Goal: Navigation & Orientation: Understand site structure

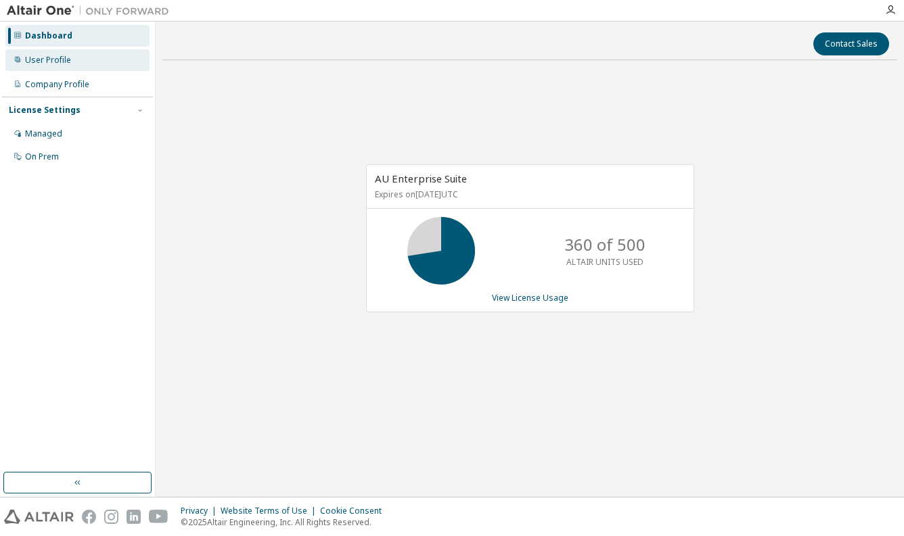
click at [41, 65] on div "User Profile" at bounding box center [48, 60] width 46 height 11
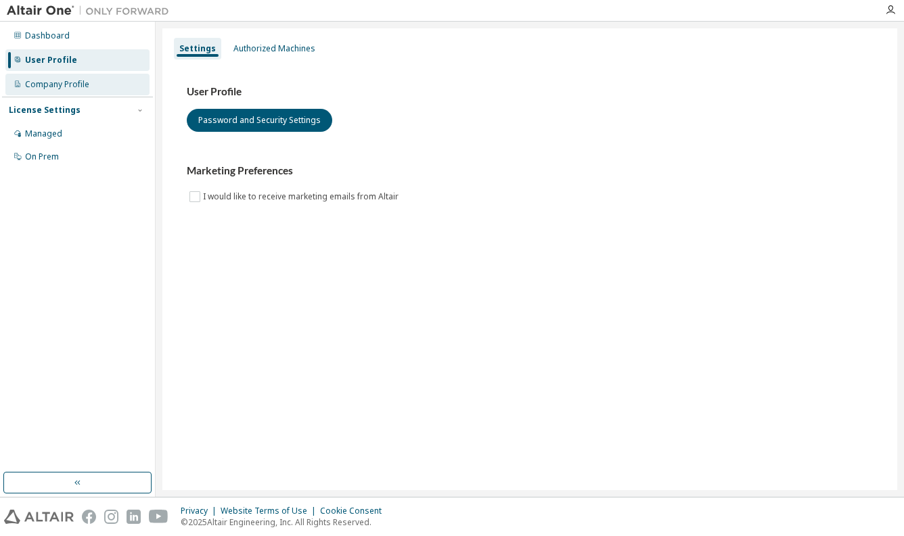
click at [57, 84] on div "Company Profile" at bounding box center [57, 84] width 64 height 11
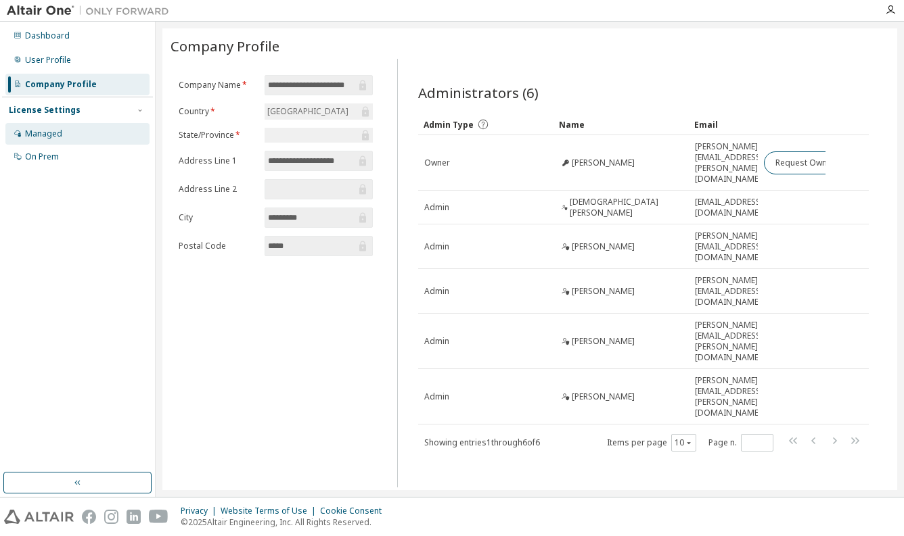
click at [65, 143] on div "Managed" at bounding box center [77, 134] width 144 height 22
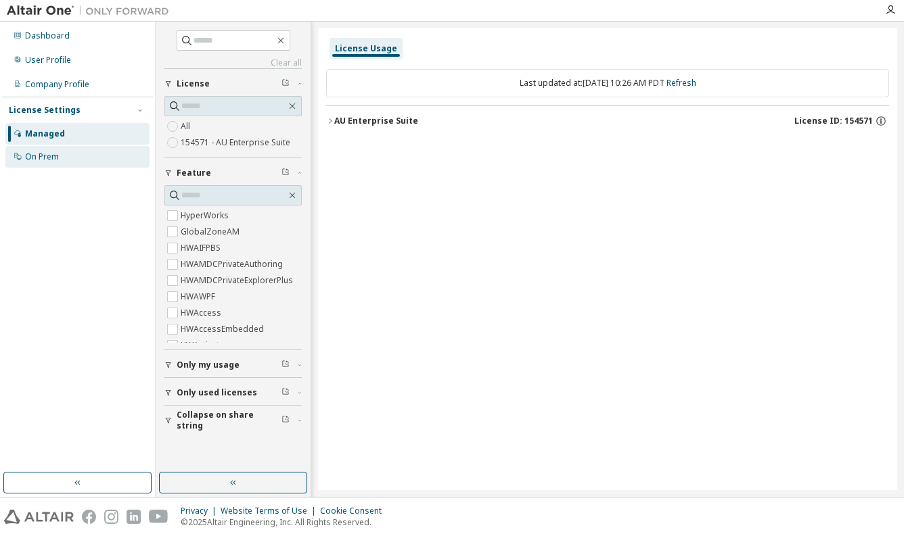
click at [64, 157] on div "On Prem" at bounding box center [77, 157] width 144 height 22
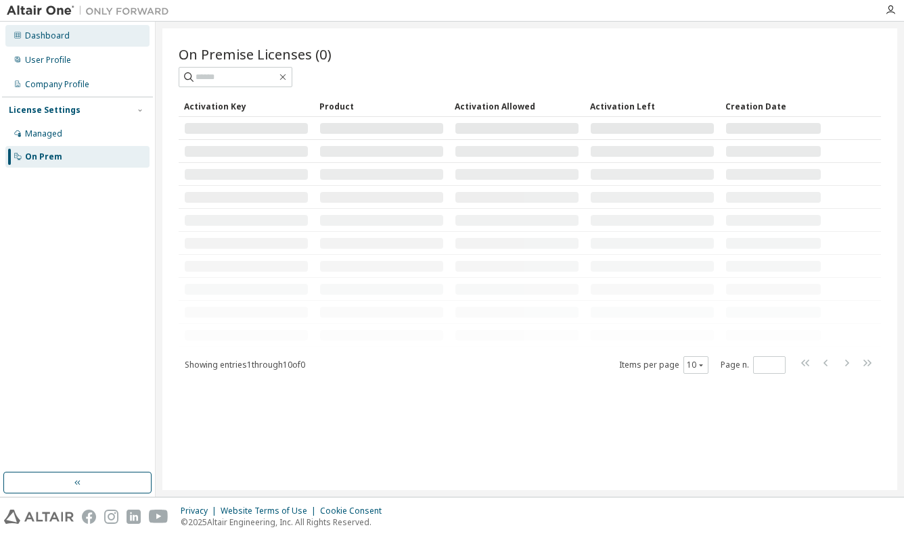
click at [81, 36] on div "Dashboard" at bounding box center [77, 36] width 144 height 22
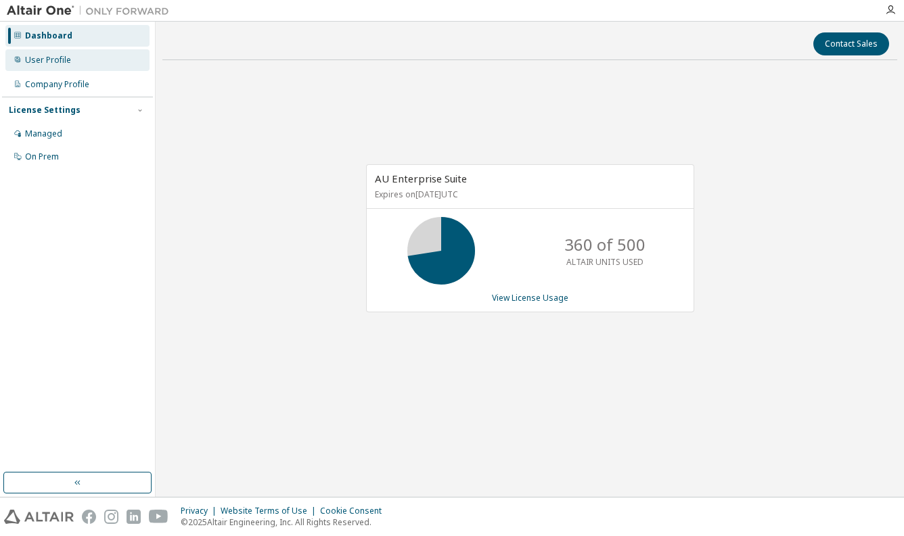
click at [80, 56] on div "User Profile" at bounding box center [77, 60] width 144 height 22
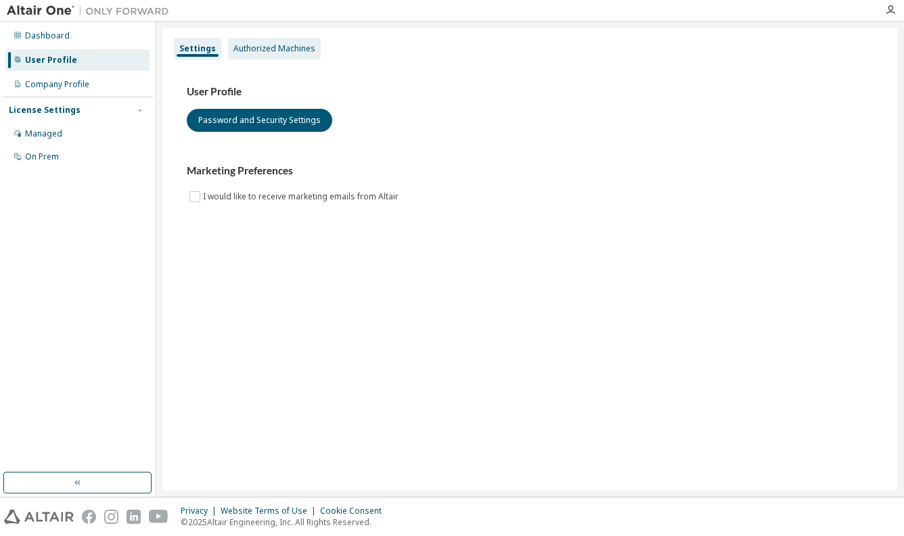
click at [281, 51] on div "Authorized Machines" at bounding box center [274, 48] width 82 height 11
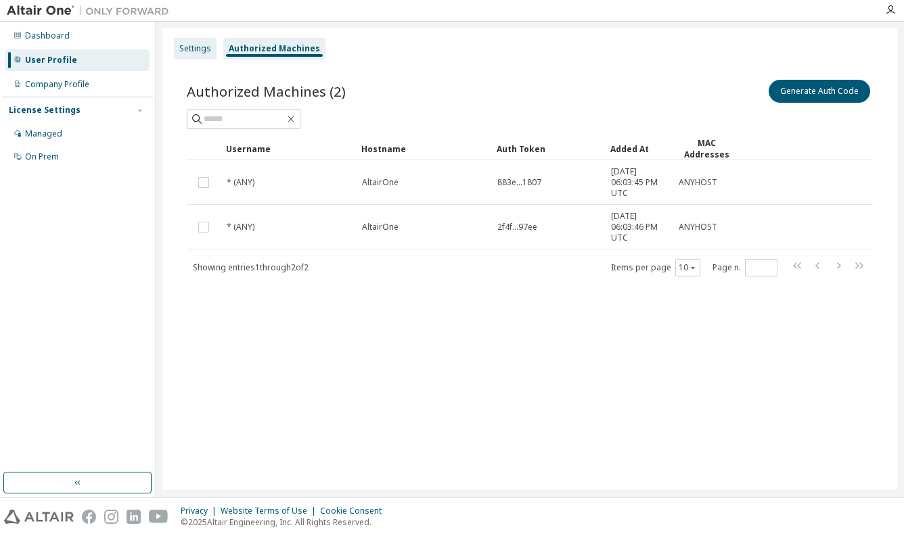
click at [214, 49] on div "Settings" at bounding box center [195, 49] width 43 height 22
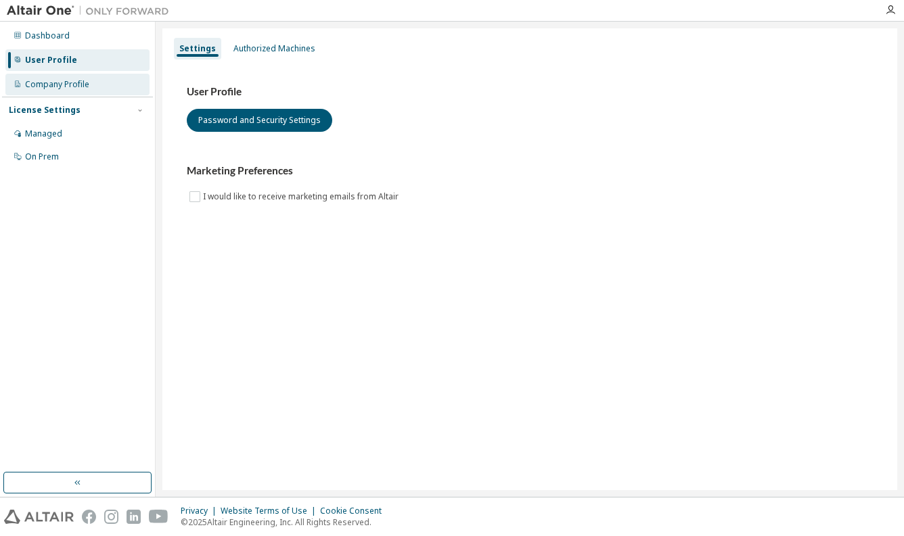
click at [91, 90] on div "Company Profile" at bounding box center [77, 85] width 144 height 22
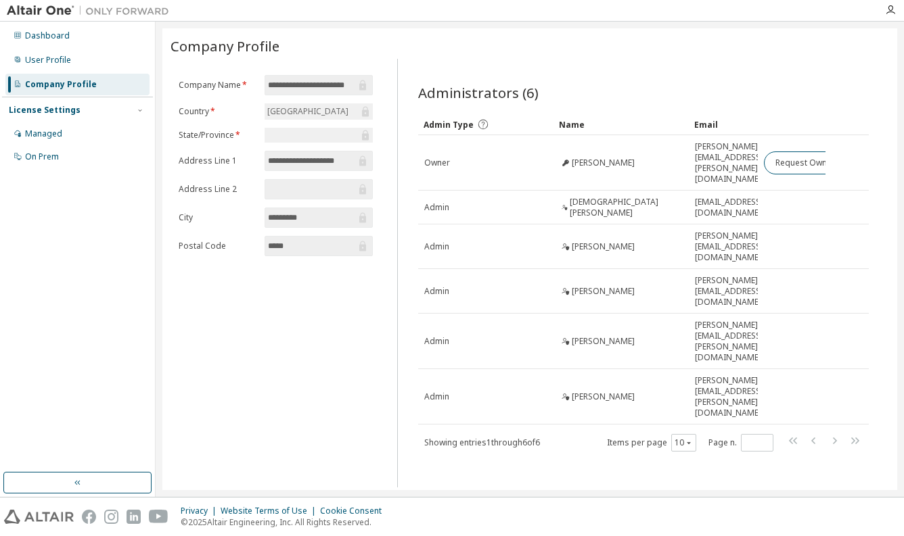
click at [87, 101] on div "License Settings Managed On Prem" at bounding box center [77, 133] width 151 height 72
click at [76, 129] on div "Managed" at bounding box center [77, 134] width 144 height 22
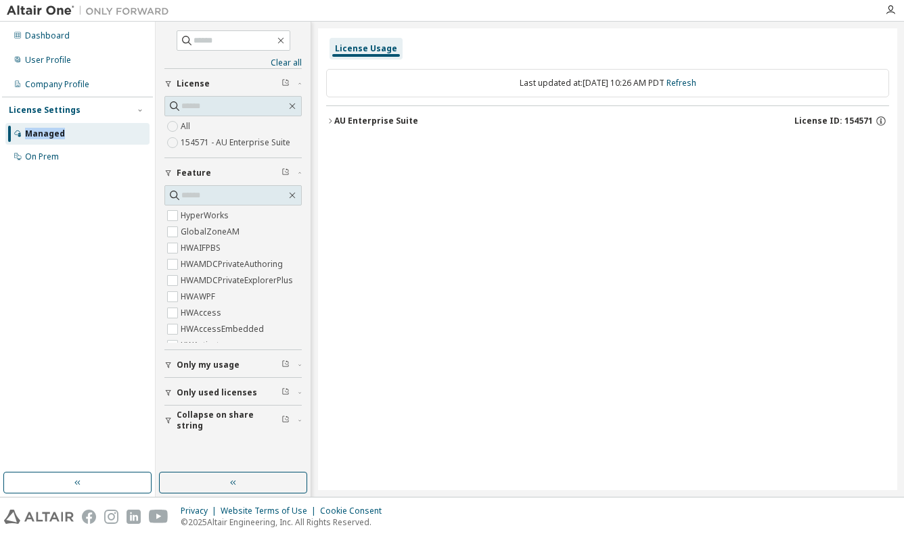
click at [335, 121] on div "AU Enterprise Suite" at bounding box center [376, 121] width 84 height 11
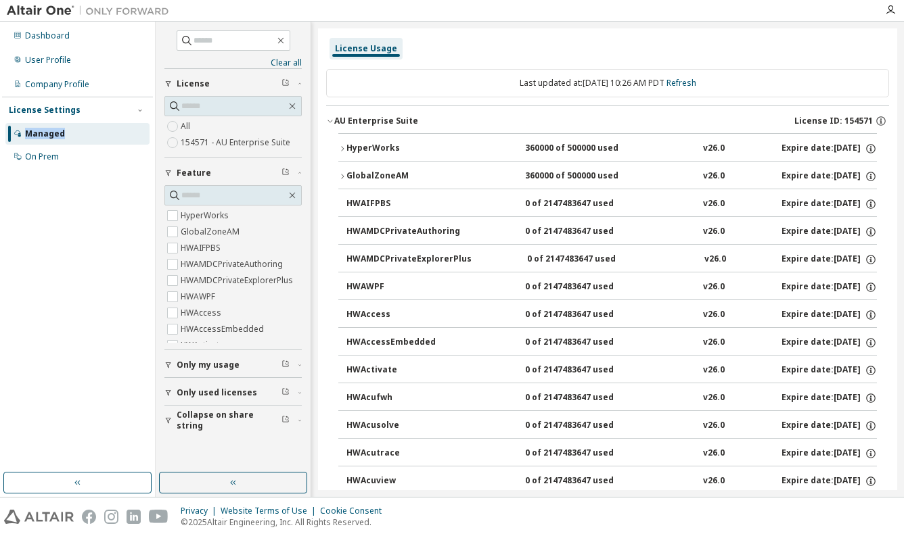
click at [335, 121] on div "AU Enterprise Suite" at bounding box center [376, 121] width 84 height 11
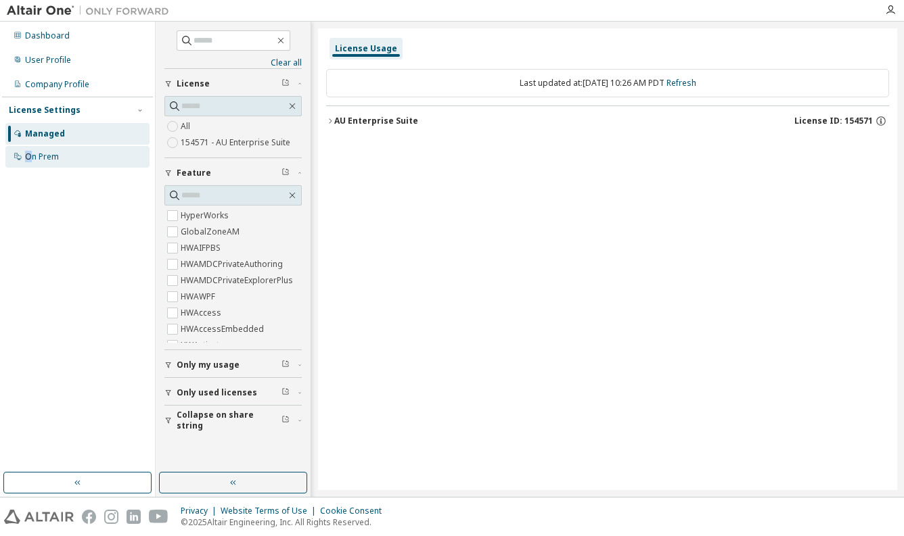
click at [28, 162] on div "On Prem" at bounding box center [42, 156] width 34 height 11
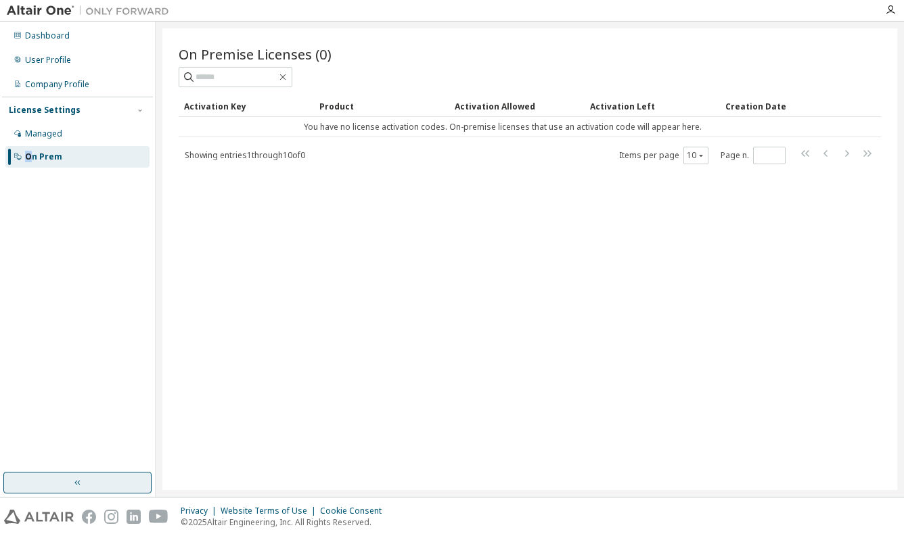
click at [80, 485] on icon "button" at bounding box center [77, 482] width 11 height 11
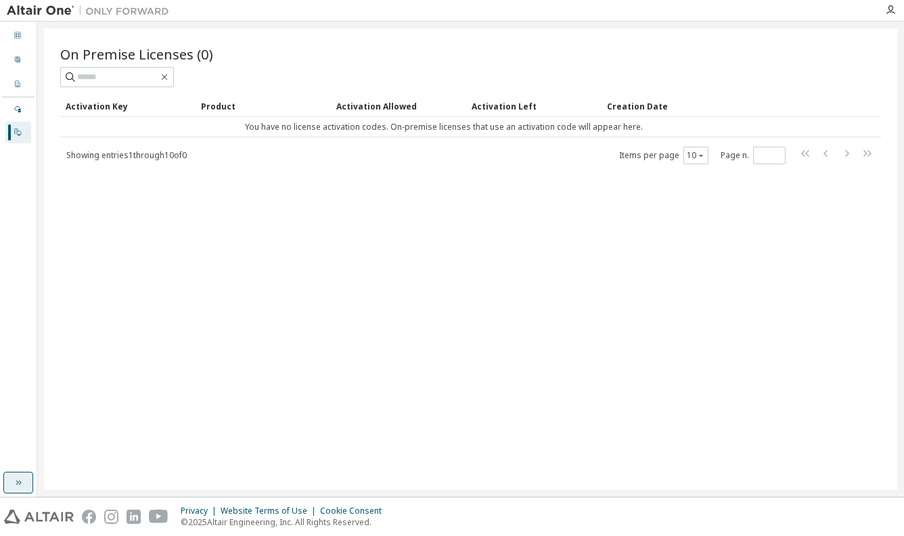
click at [49, 14] on img at bounding box center [91, 11] width 169 height 14
click at [889, 15] on icon "button" at bounding box center [890, 10] width 11 height 11
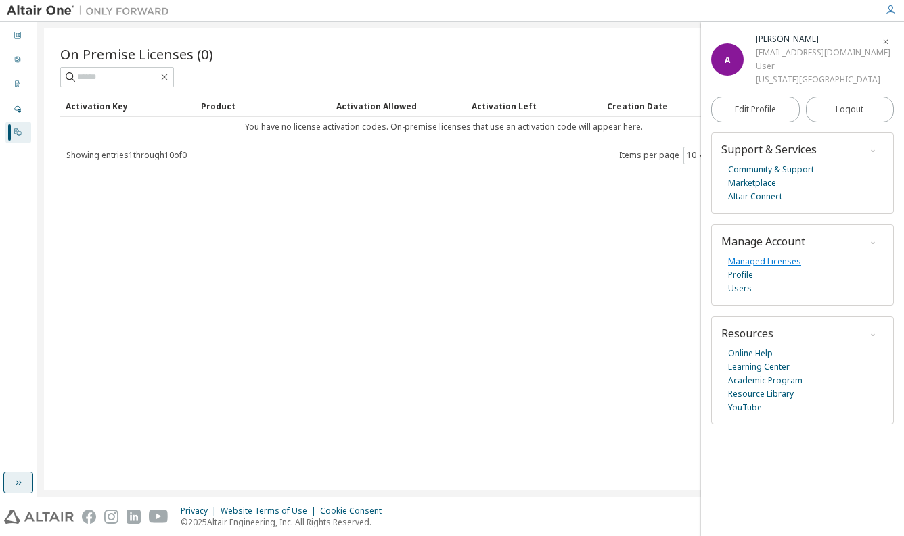
click at [757, 268] on link "Managed Licenses" at bounding box center [764, 262] width 73 height 14
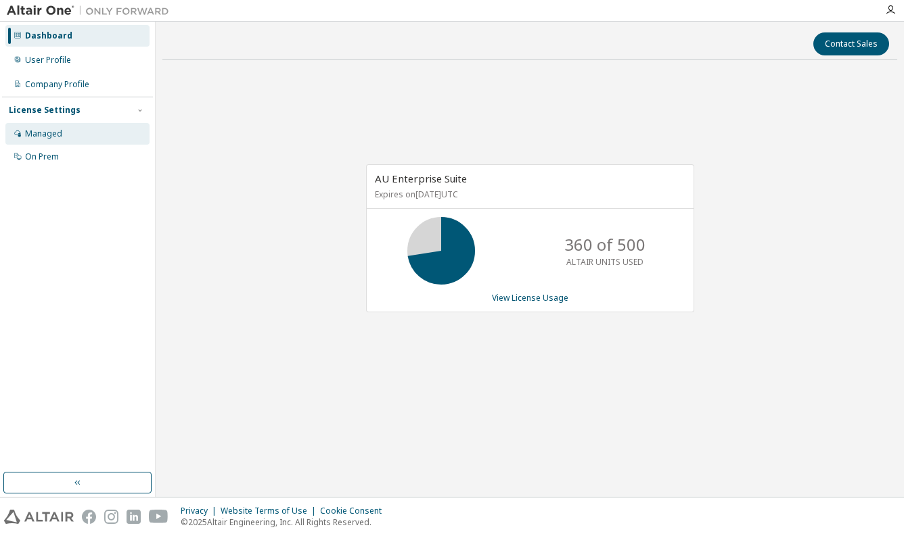
click at [72, 135] on div "Managed" at bounding box center [77, 134] width 144 height 22
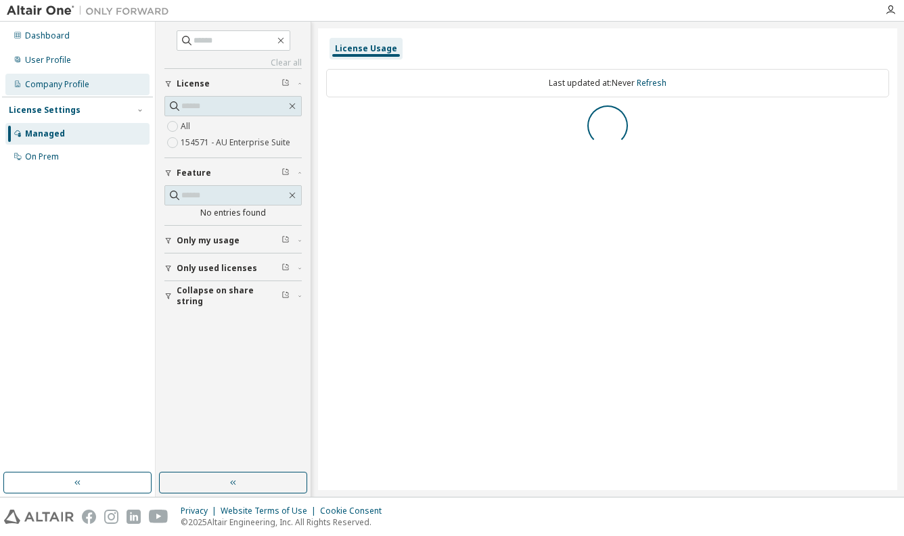
click at [77, 87] on div "Company Profile" at bounding box center [57, 84] width 64 height 11
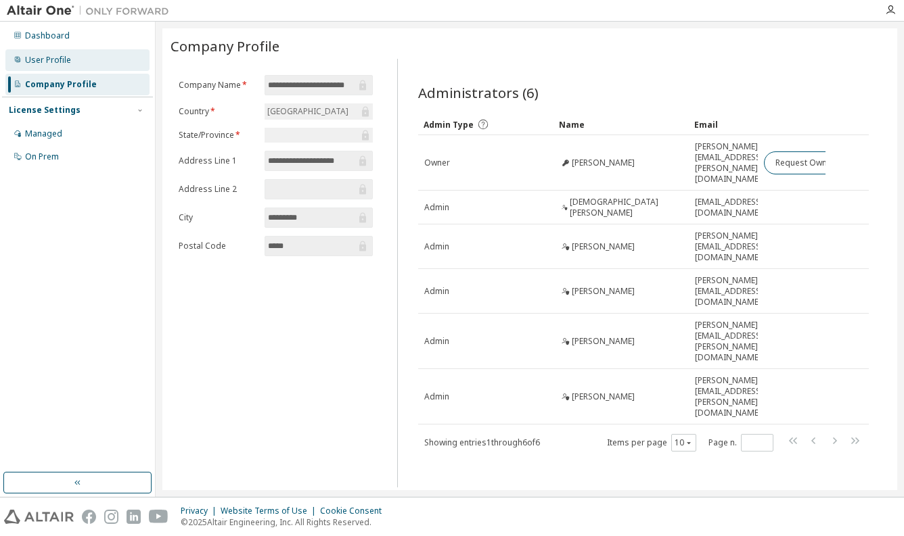
click at [65, 62] on div "User Profile" at bounding box center [48, 60] width 46 height 11
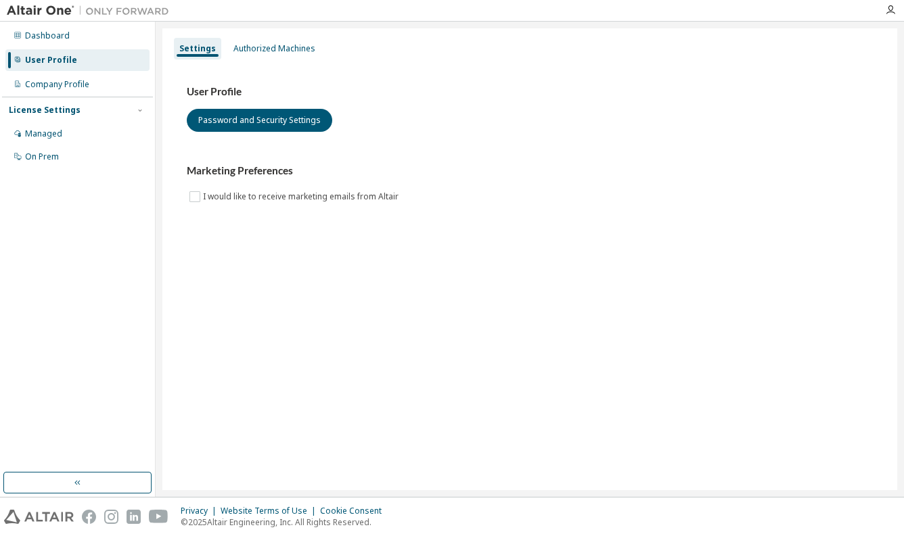
click at [51, 10] on img at bounding box center [91, 11] width 169 height 14
click at [889, 3] on div at bounding box center [889, 10] width 27 height 20
click at [889, 7] on icon "button" at bounding box center [890, 10] width 11 height 11
